Goal: Navigation & Orientation: Find specific page/section

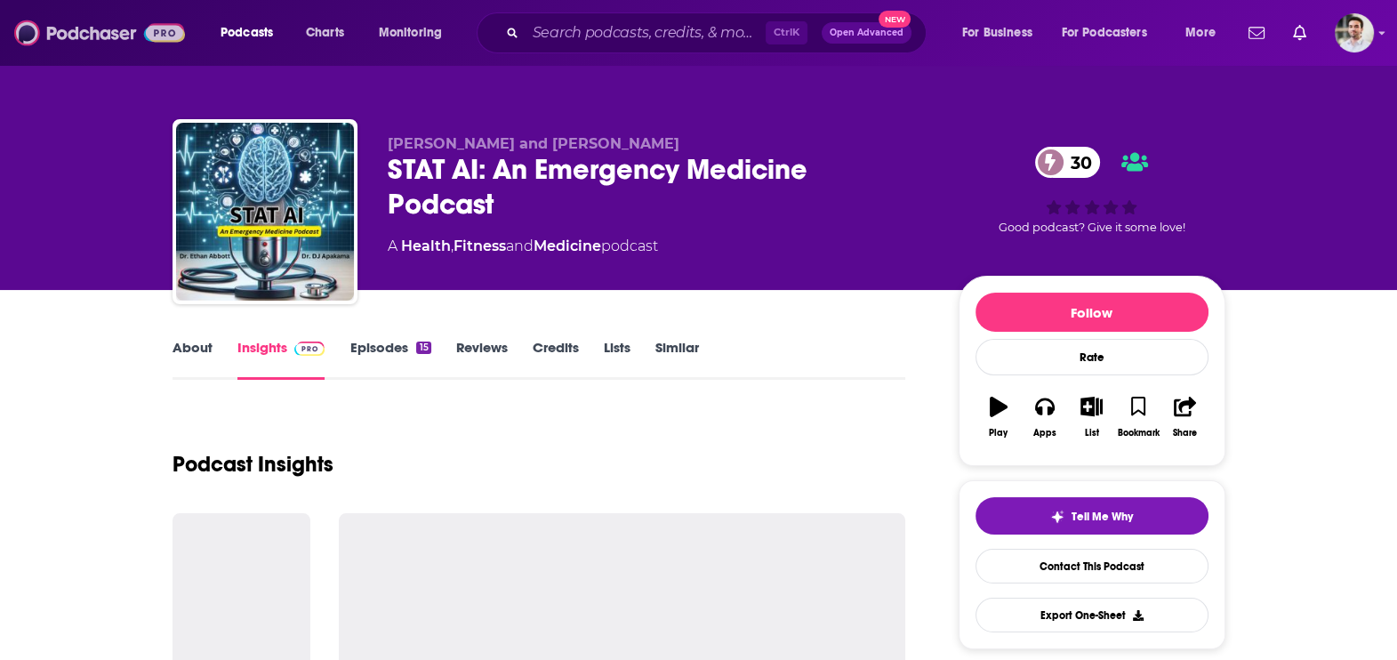
click at [117, 43] on img at bounding box center [99, 33] width 171 height 34
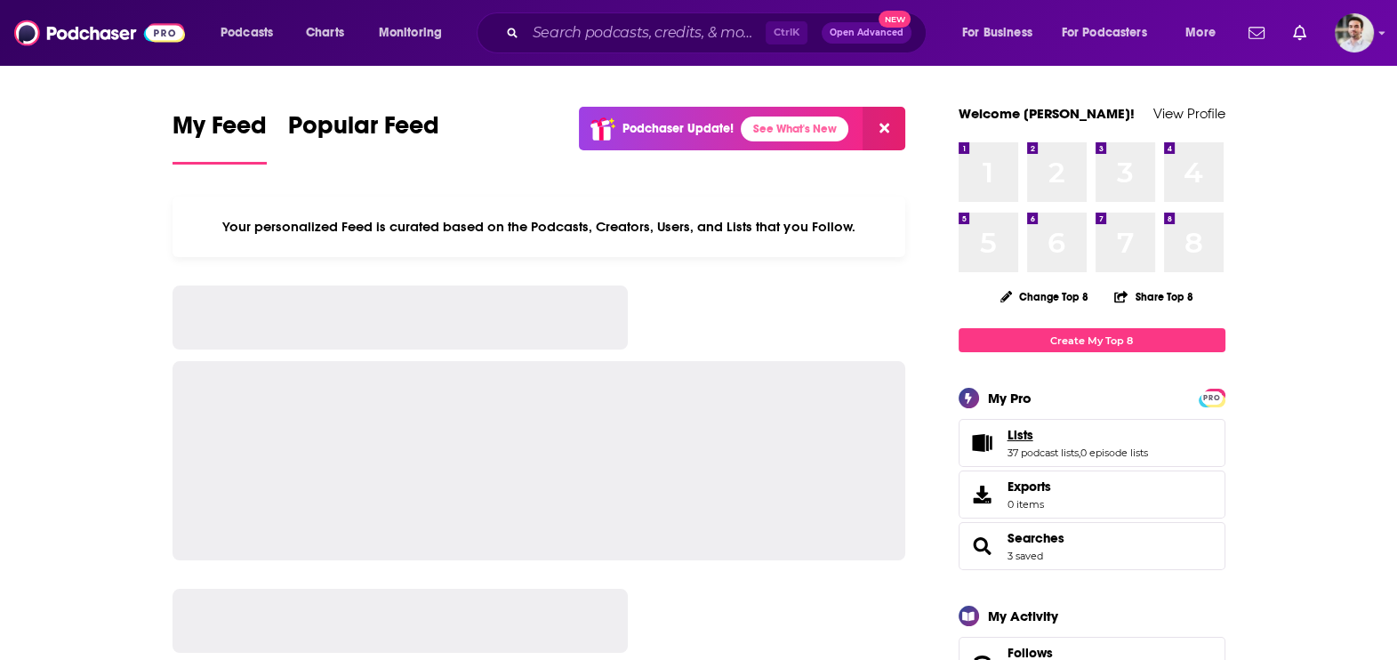
click at [1021, 438] on span "Lists" at bounding box center [1021, 435] width 26 height 16
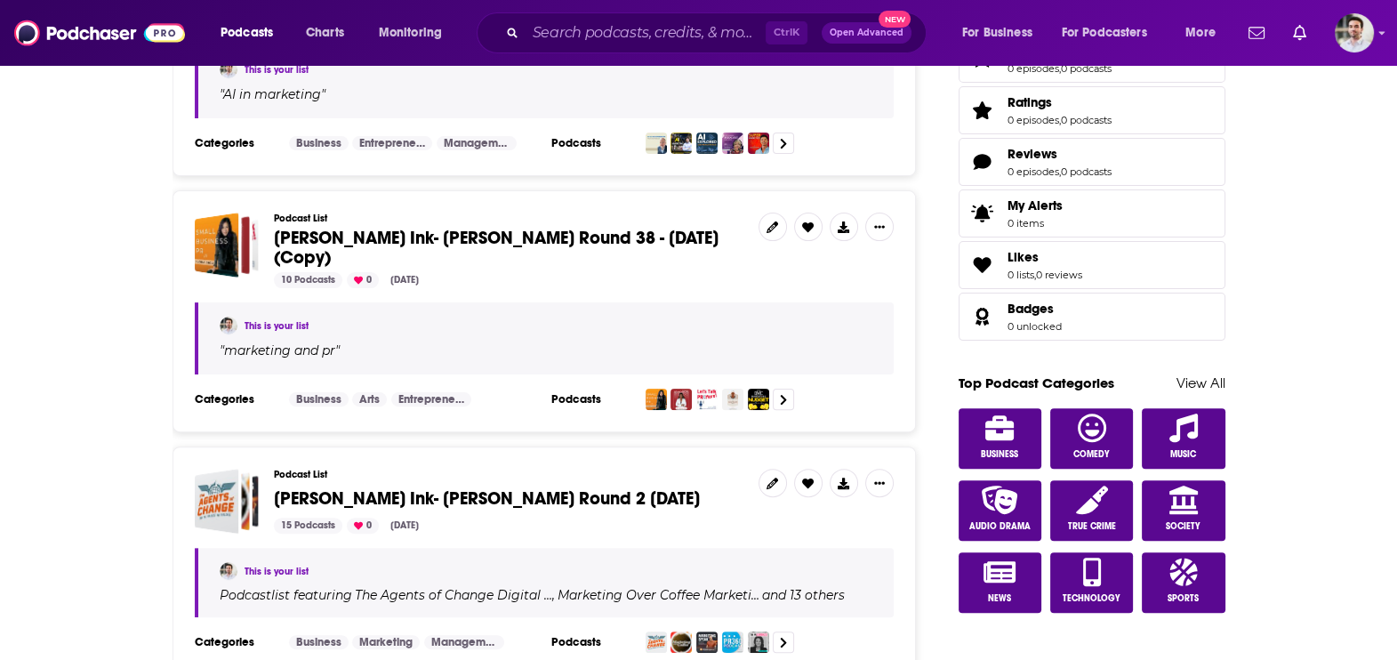
scroll to position [660, 0]
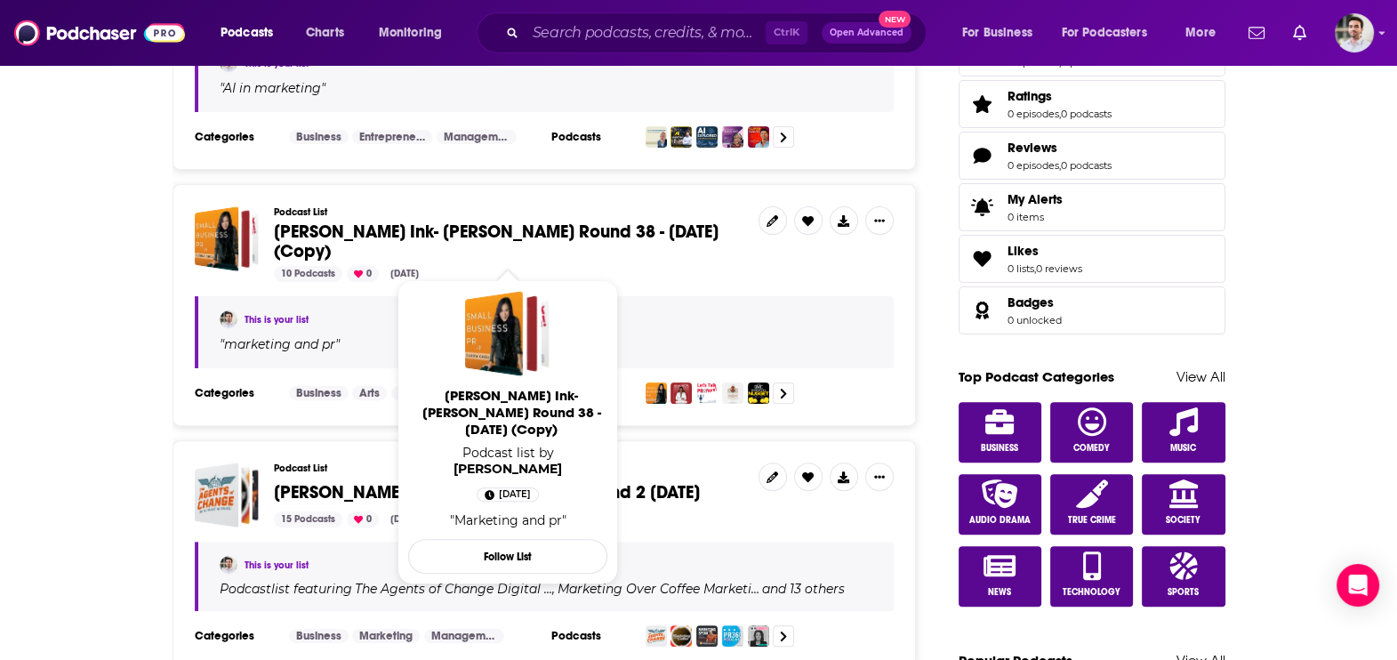
click at [565, 236] on span "[PERSON_NAME] Ink- [PERSON_NAME] Round 38 - [DATE] (Copy)" at bounding box center [496, 242] width 445 height 42
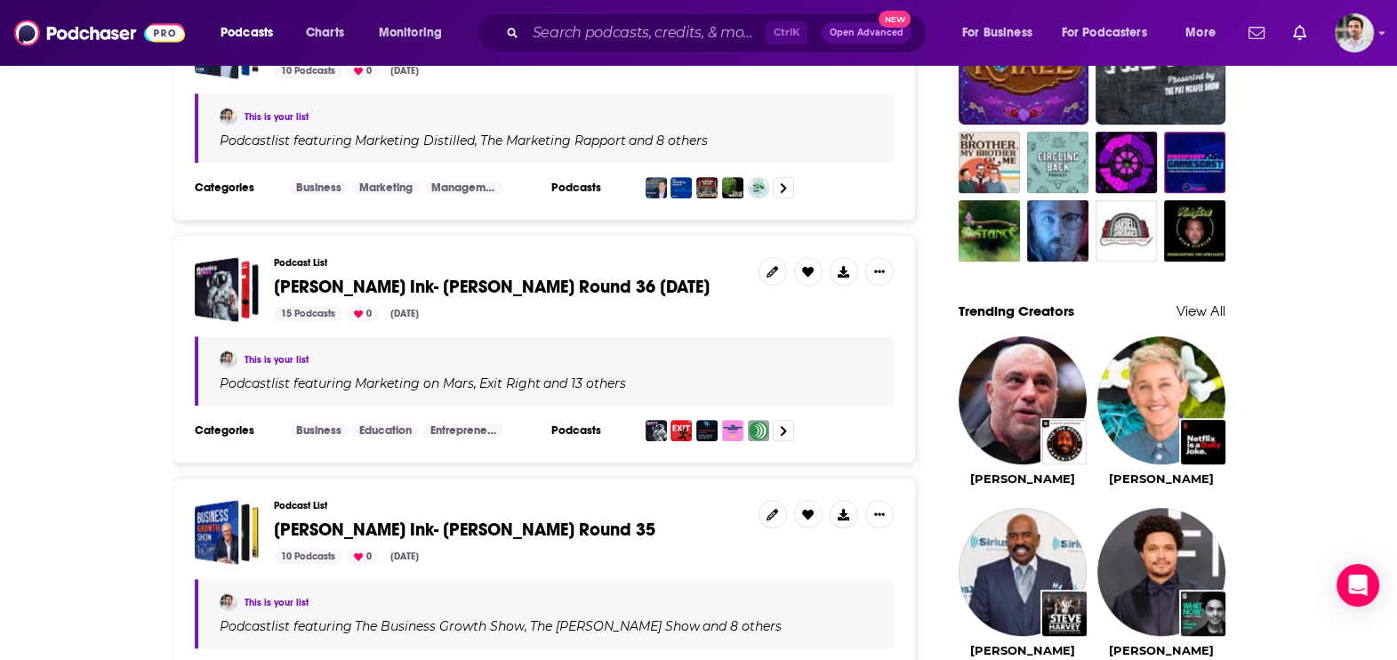
scroll to position [1369, 0]
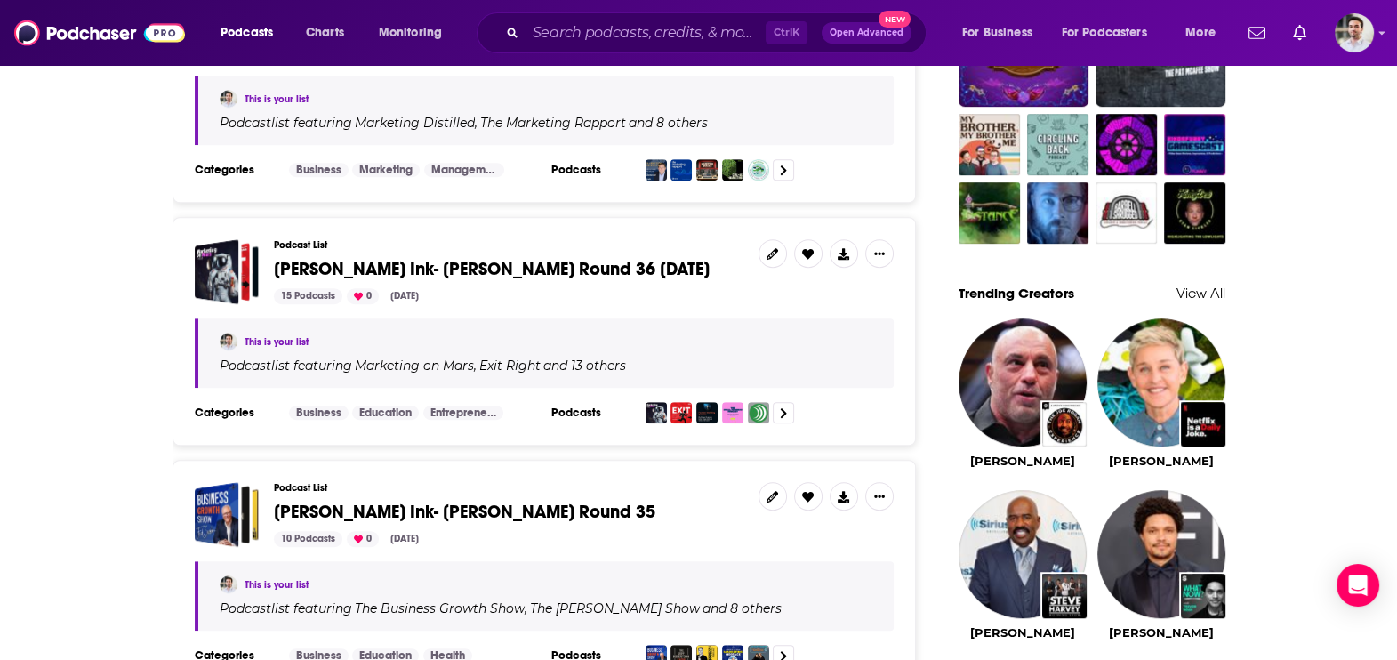
click at [578, 271] on span "[PERSON_NAME] Ink- [PERSON_NAME] Round 36 [DATE]" at bounding box center [492, 269] width 436 height 22
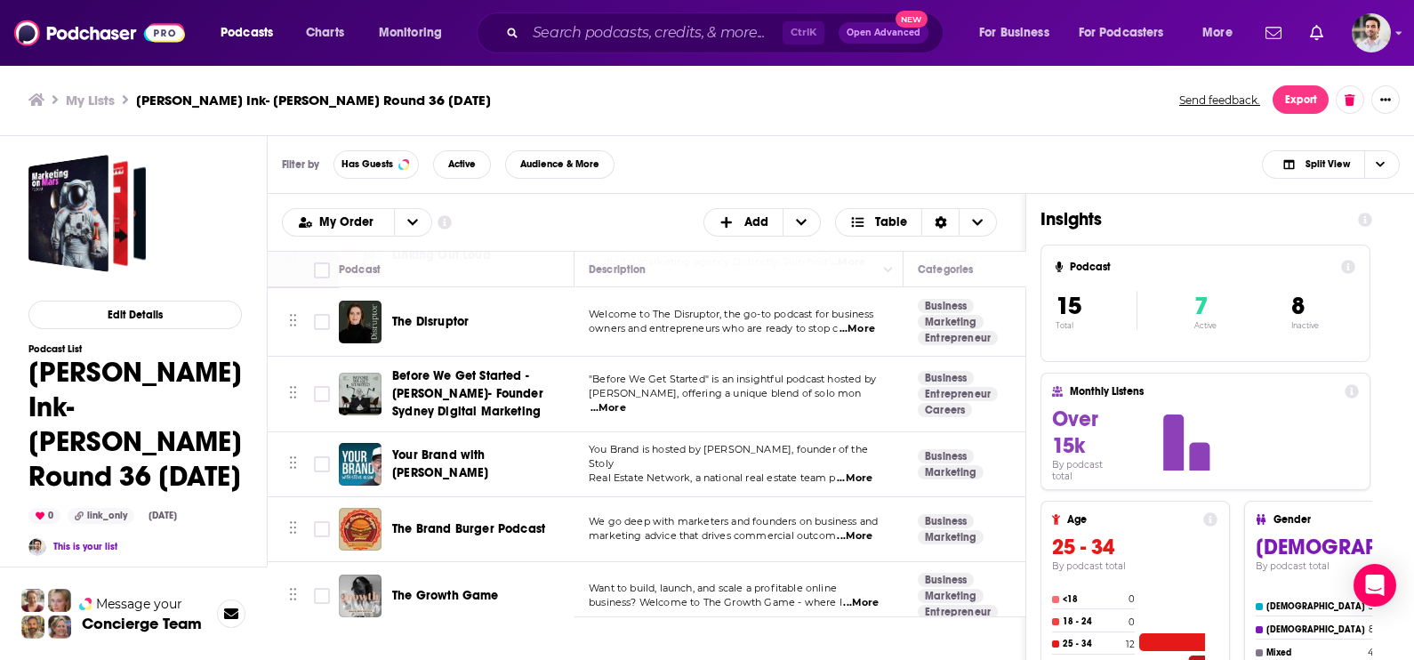
scroll to position [686, 0]
